Goal: Task Accomplishment & Management: Manage account settings

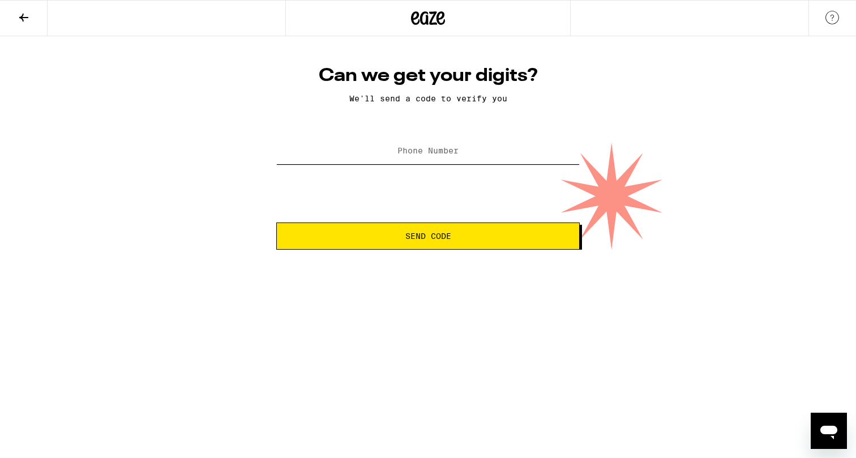
click at [388, 153] on input "Phone Number" at bounding box center [427, 151] width 303 height 25
type input "[PHONE_NUMBER]"
click at [393, 244] on button "Send Code" at bounding box center [427, 235] width 303 height 27
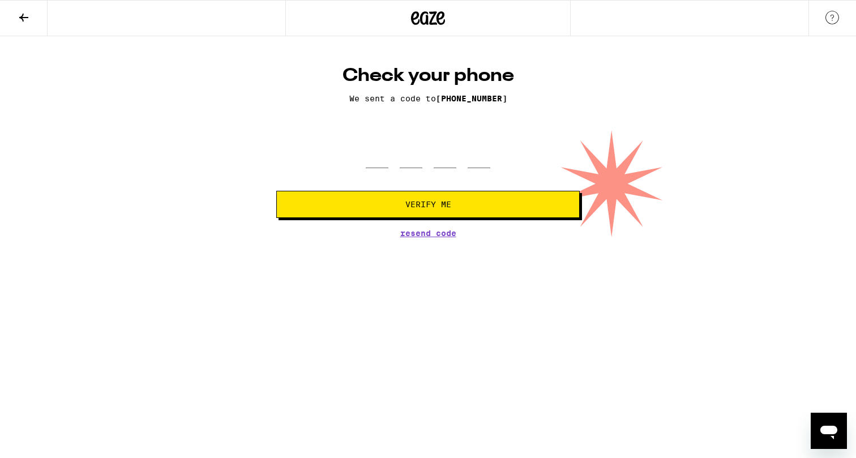
click at [391, 165] on div at bounding box center [428, 151] width 125 height 33
click at [371, 159] on input "tel" at bounding box center [377, 151] width 23 height 33
type input "0"
type input "9"
type input "8"
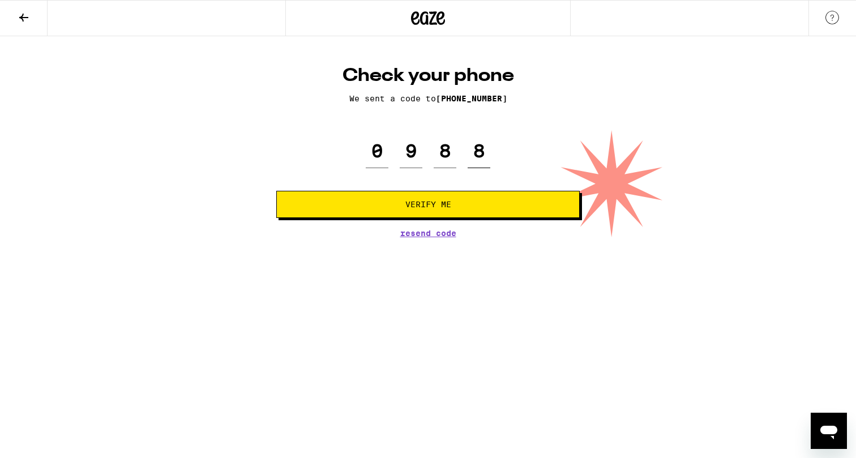
type input "8"
type input "9"
type input "8"
type input "9"
click at [276, 191] on button "Verify Me" at bounding box center [427, 204] width 303 height 27
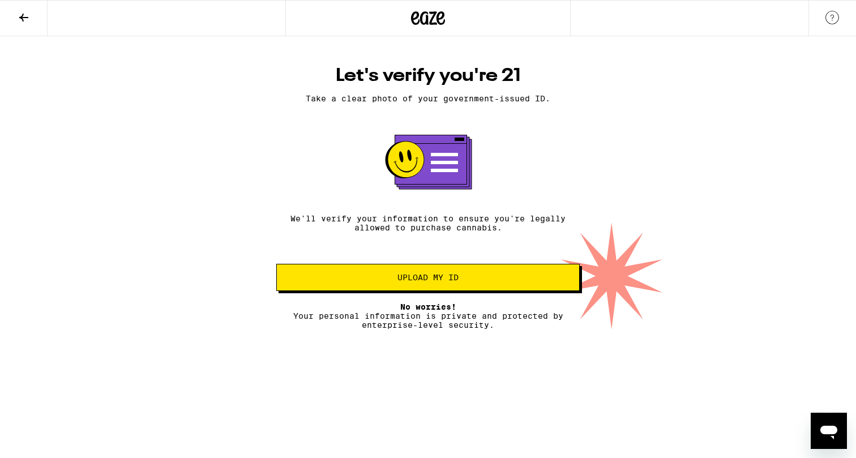
click at [453, 288] on button "Upload my ID" at bounding box center [427, 277] width 303 height 27
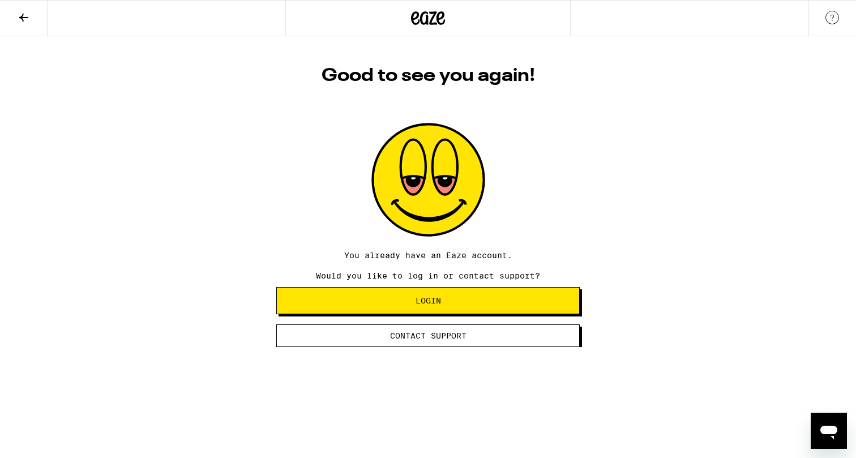
click at [434, 338] on span "Contact Support" at bounding box center [428, 336] width 76 height 8
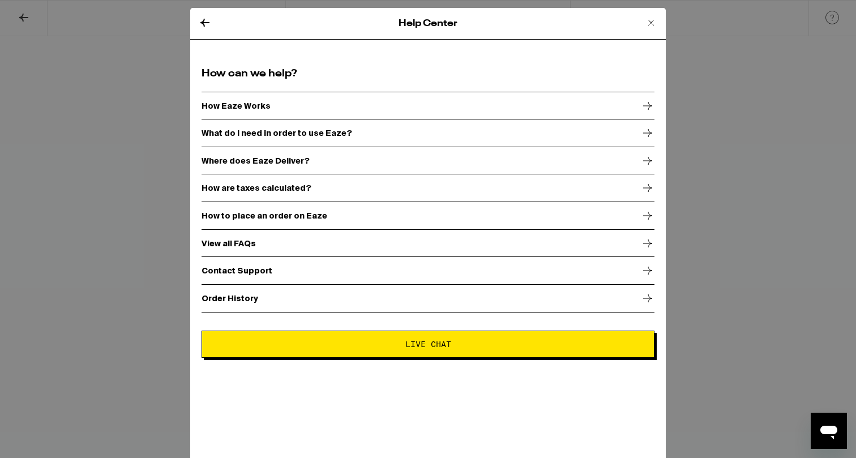
click at [650, 25] on icon at bounding box center [651, 23] width 14 height 14
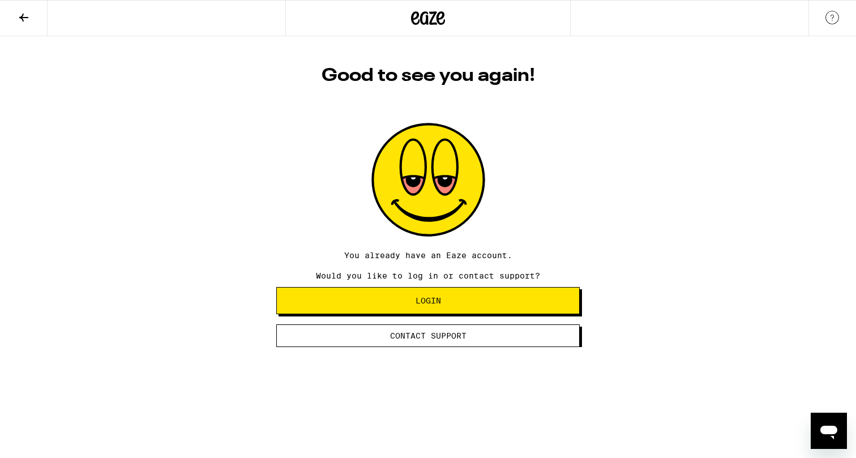
click at [25, 19] on icon at bounding box center [24, 18] width 14 height 14
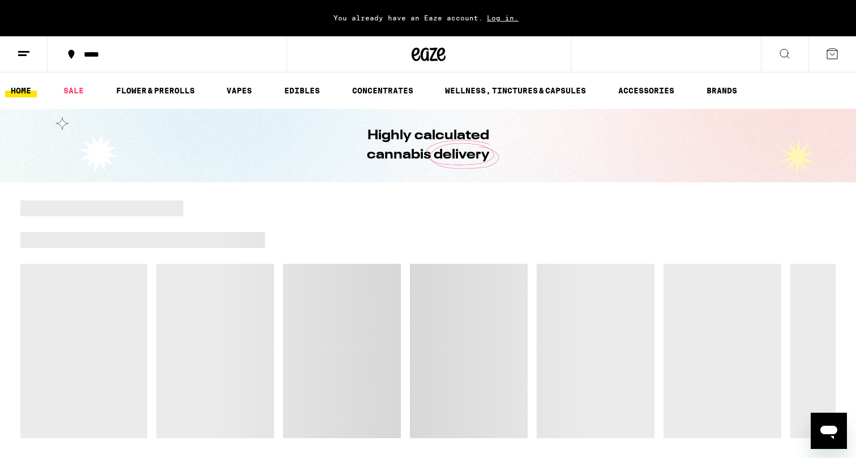
click at [23, 57] on icon at bounding box center [24, 54] width 14 height 14
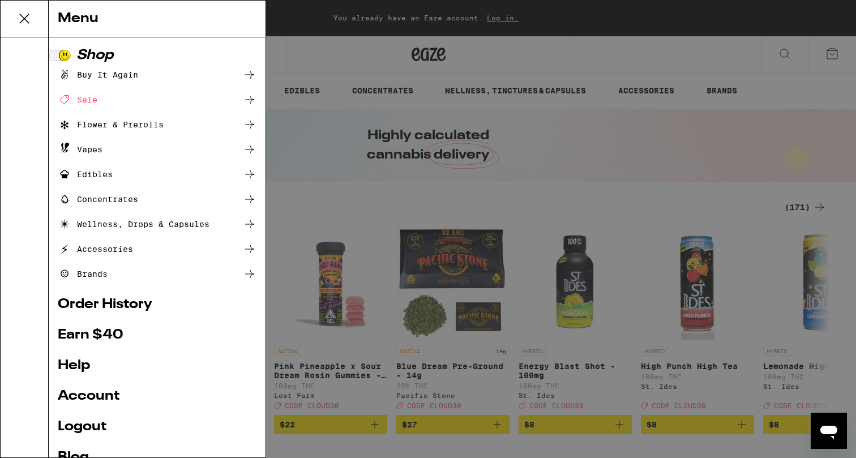
click at [84, 424] on link "Logout" at bounding box center [157, 427] width 199 height 14
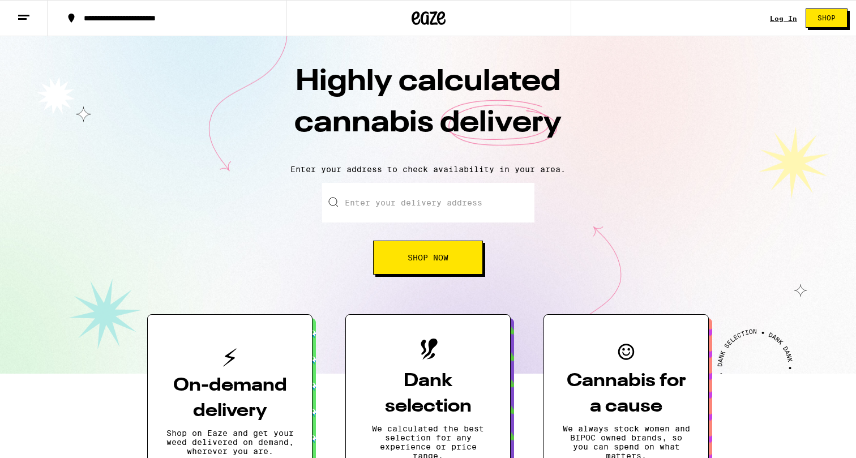
click at [36, 1] on button at bounding box center [24, 19] width 48 height 36
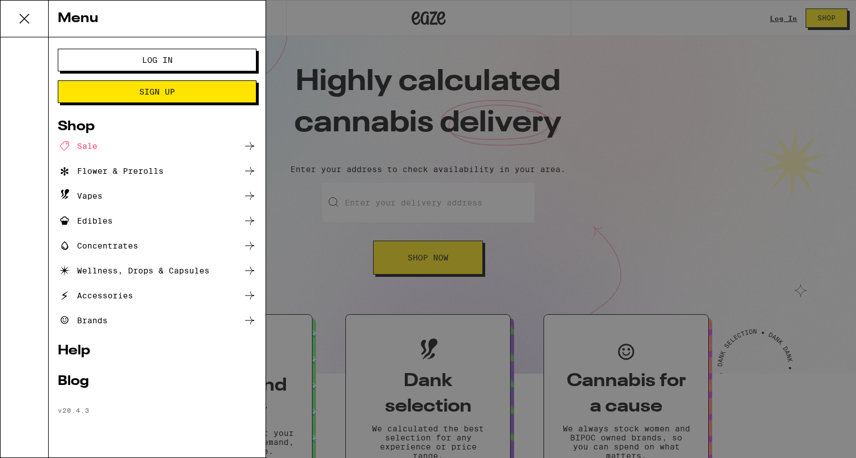
click at [159, 58] on span "Log In" at bounding box center [157, 60] width 31 height 8
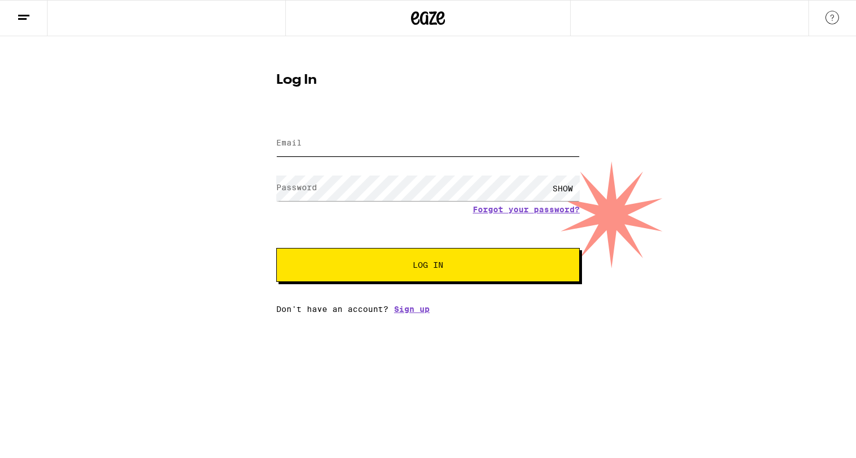
click at [329, 140] on input "Email" at bounding box center [427, 143] width 303 height 25
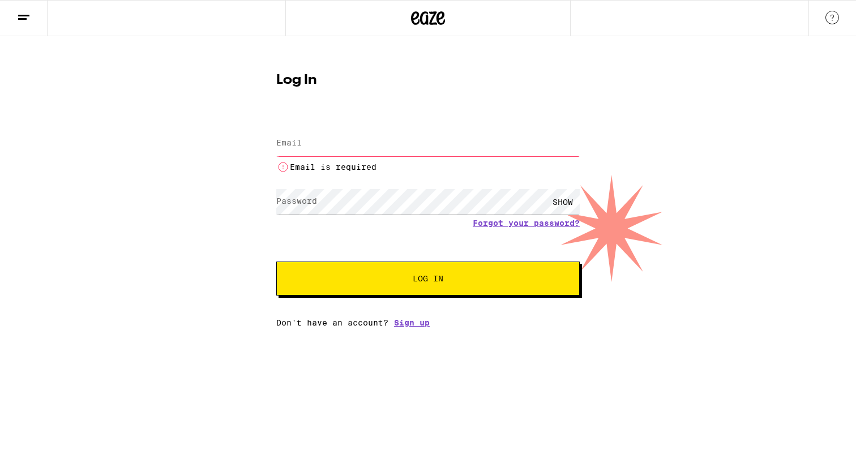
type input "[PERSON_NAME][EMAIL_ADDRESS][PERSON_NAME][DOMAIN_NAME]"
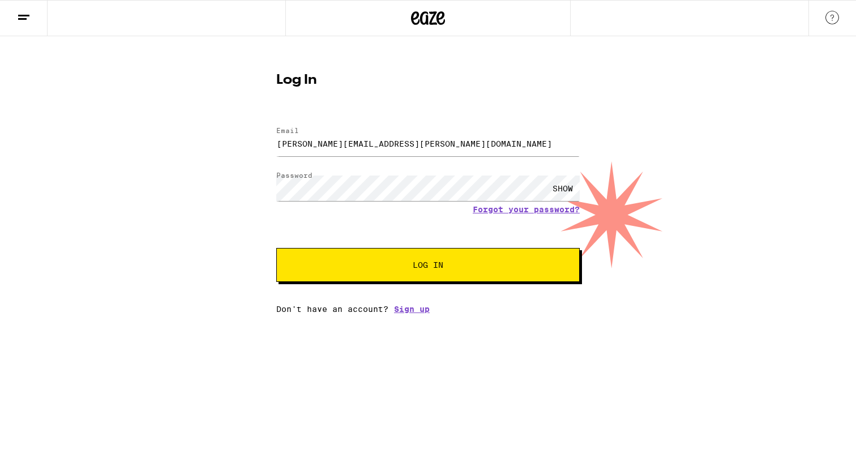
click at [433, 267] on span "Log In" at bounding box center [428, 265] width 31 height 8
